Goal: Check status: Check status

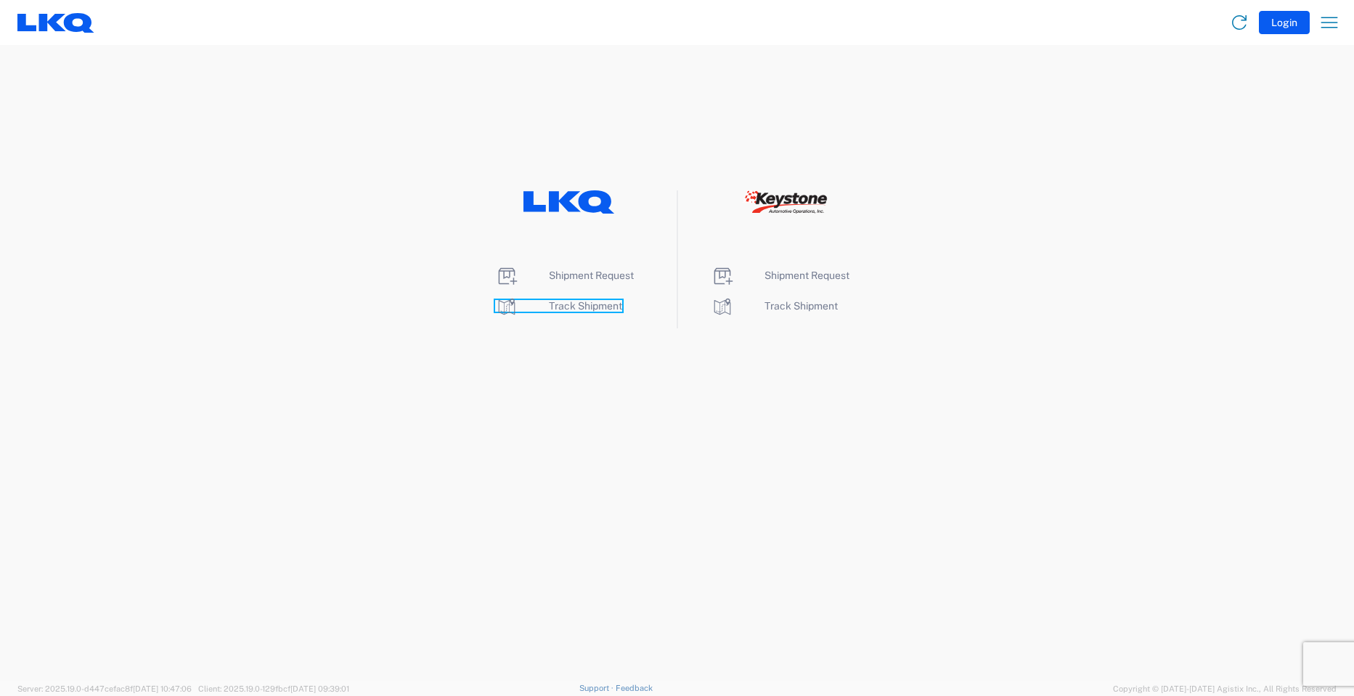
click at [593, 309] on span "Track Shipment" at bounding box center [585, 306] width 73 height 12
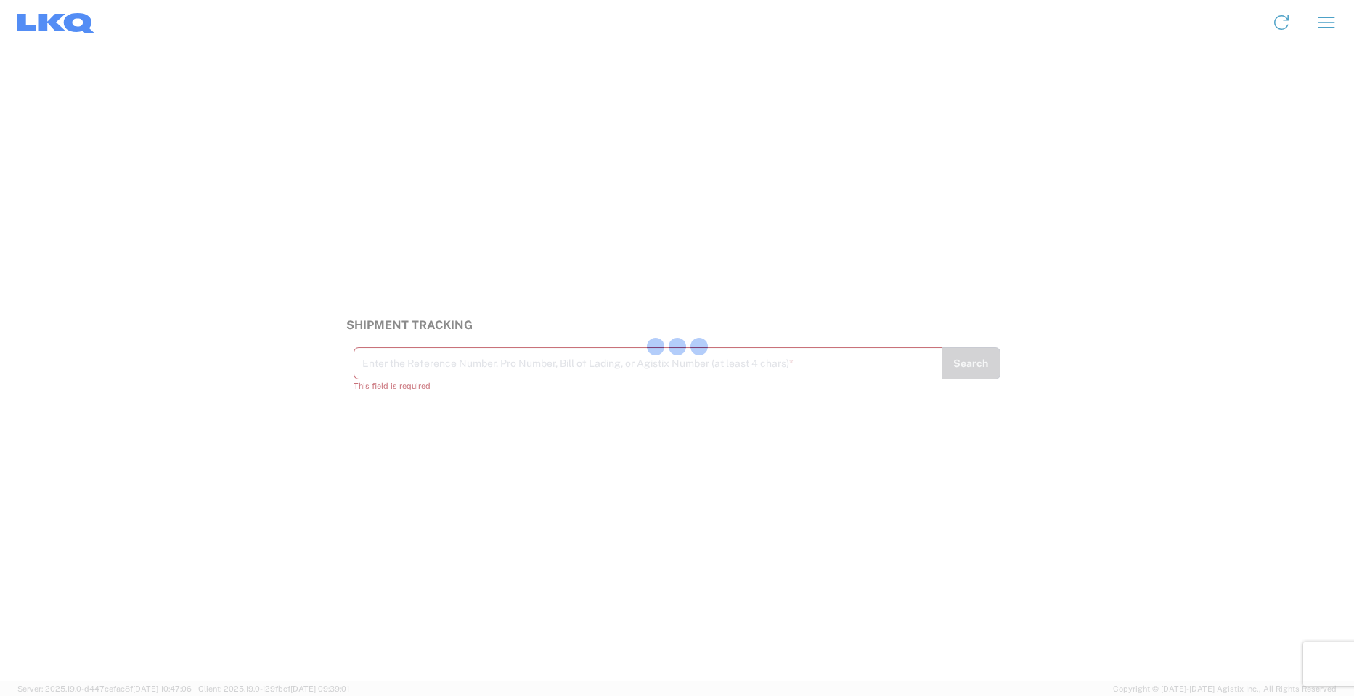
click at [421, 367] on div at bounding box center [677, 348] width 1354 height 696
click at [421, 367] on input "text" at bounding box center [648, 361] width 572 height 25
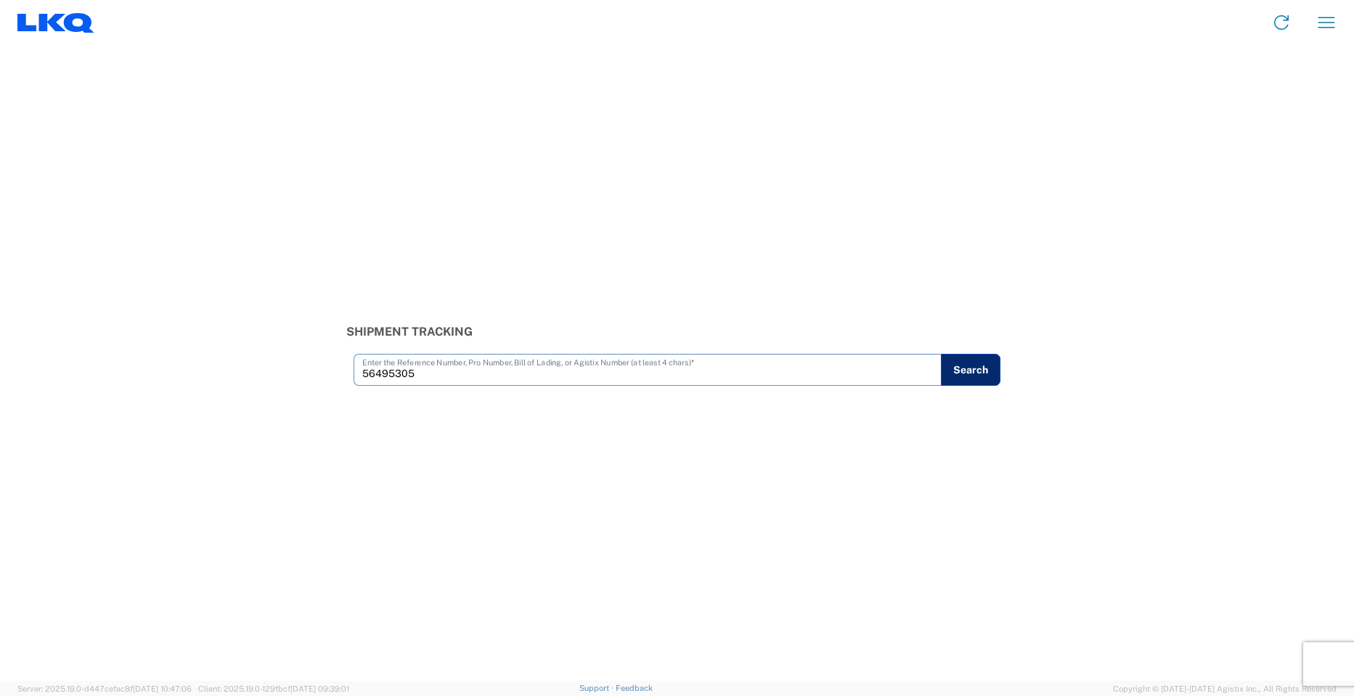
type input "56495305"
click at [975, 375] on button "Search" at bounding box center [971, 370] width 60 height 32
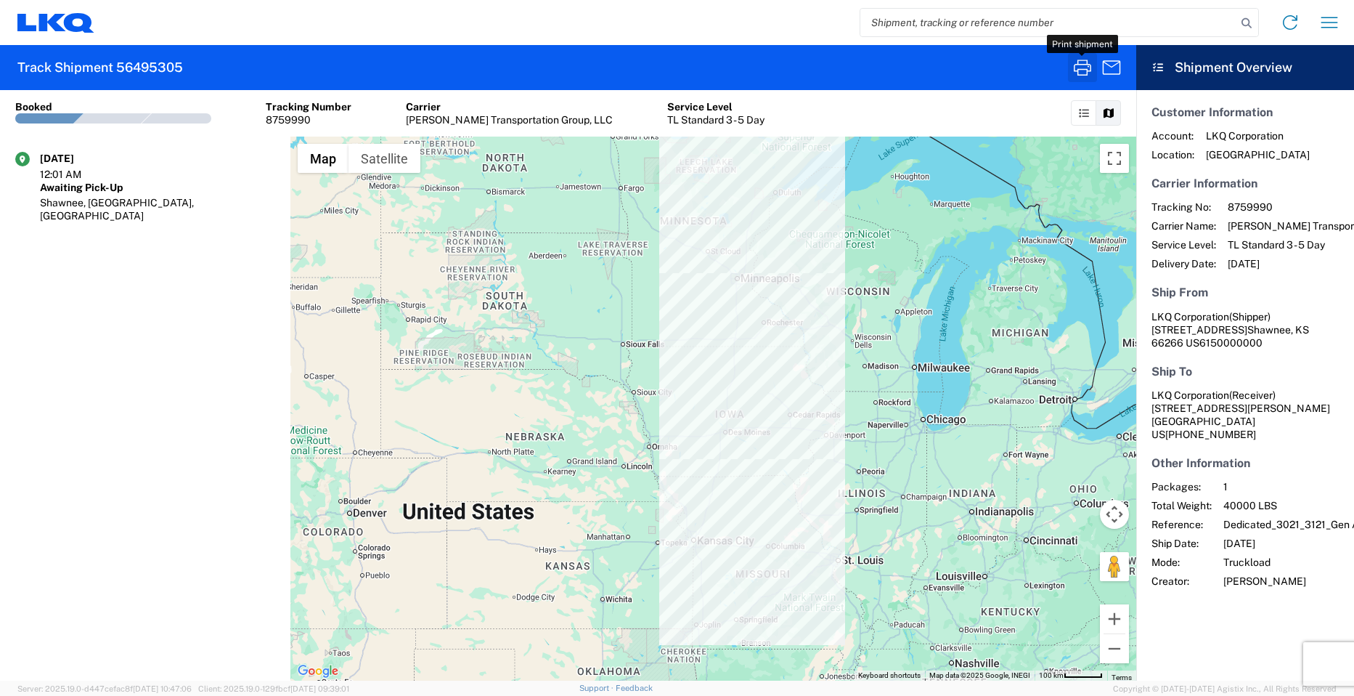
click at [1083, 75] on icon "button" at bounding box center [1082, 68] width 17 height 16
click at [938, 22] on input "search" at bounding box center [1049, 23] width 376 height 28
type input "56563041"
click at [1079, 68] on icon "button" at bounding box center [1082, 67] width 23 height 23
click at [1251, 23] on icon at bounding box center [1247, 23] width 20 height 20
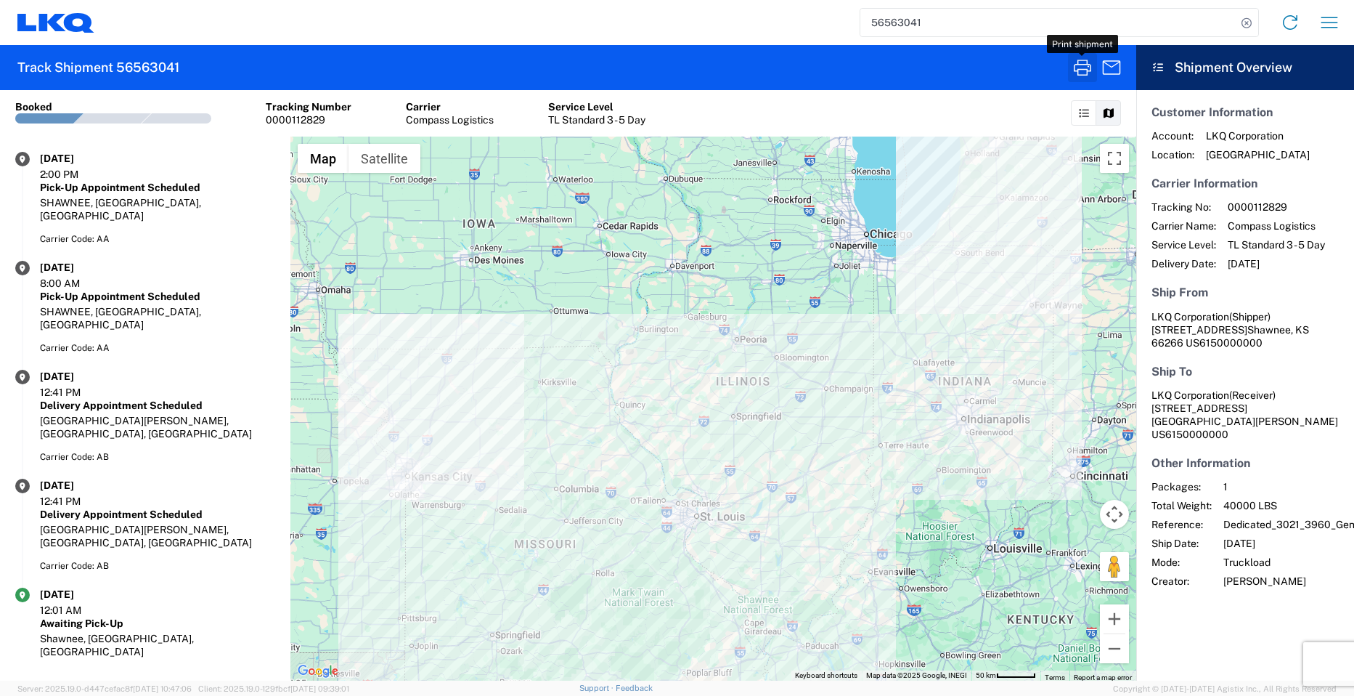
click at [1085, 68] on icon "button" at bounding box center [1082, 67] width 23 height 23
